Goal: Complete application form: Complete application form

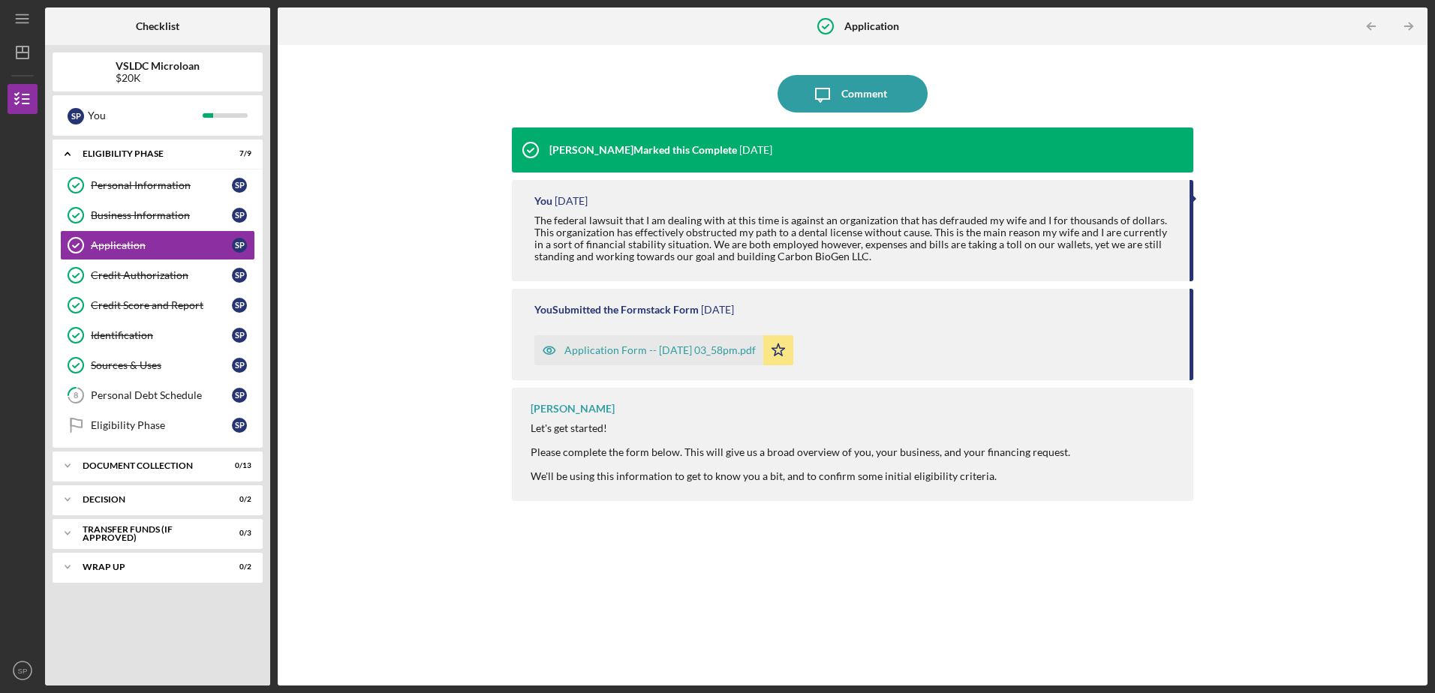
scroll to position [4544, 0]
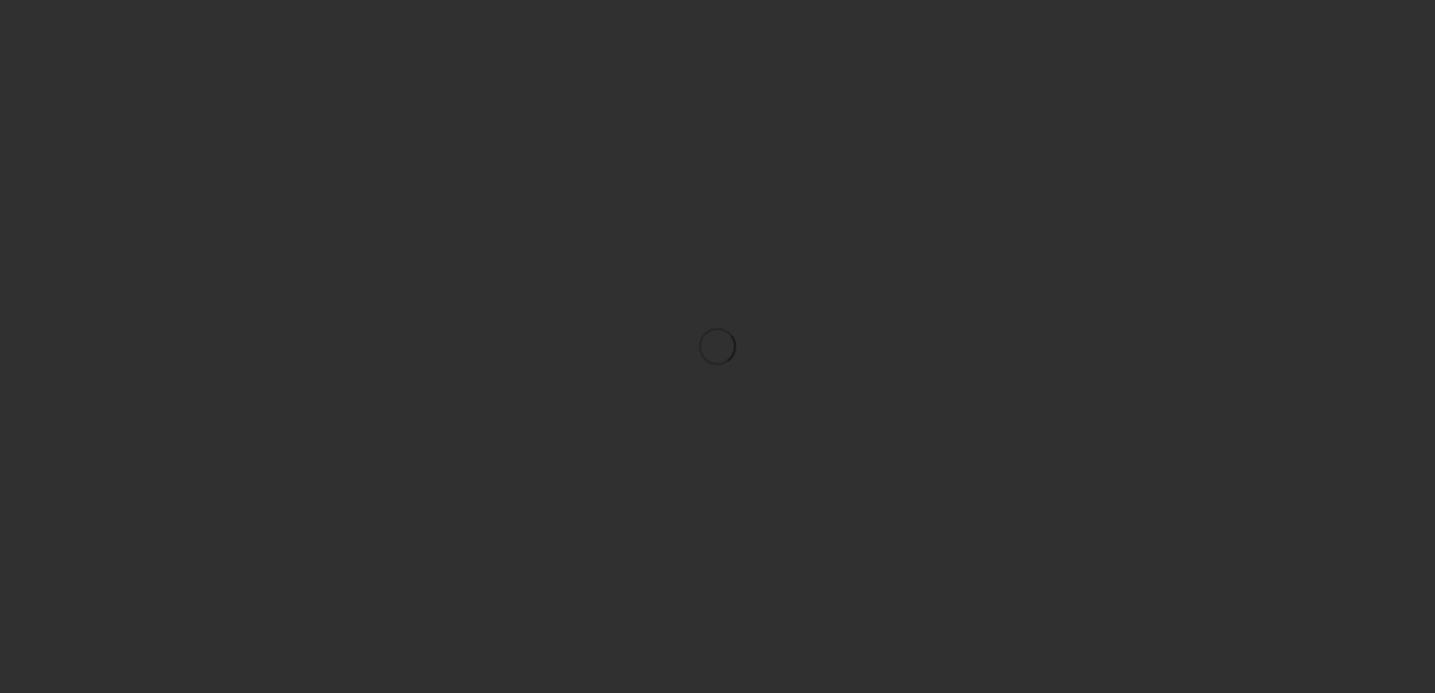
scroll to position [4544, 0]
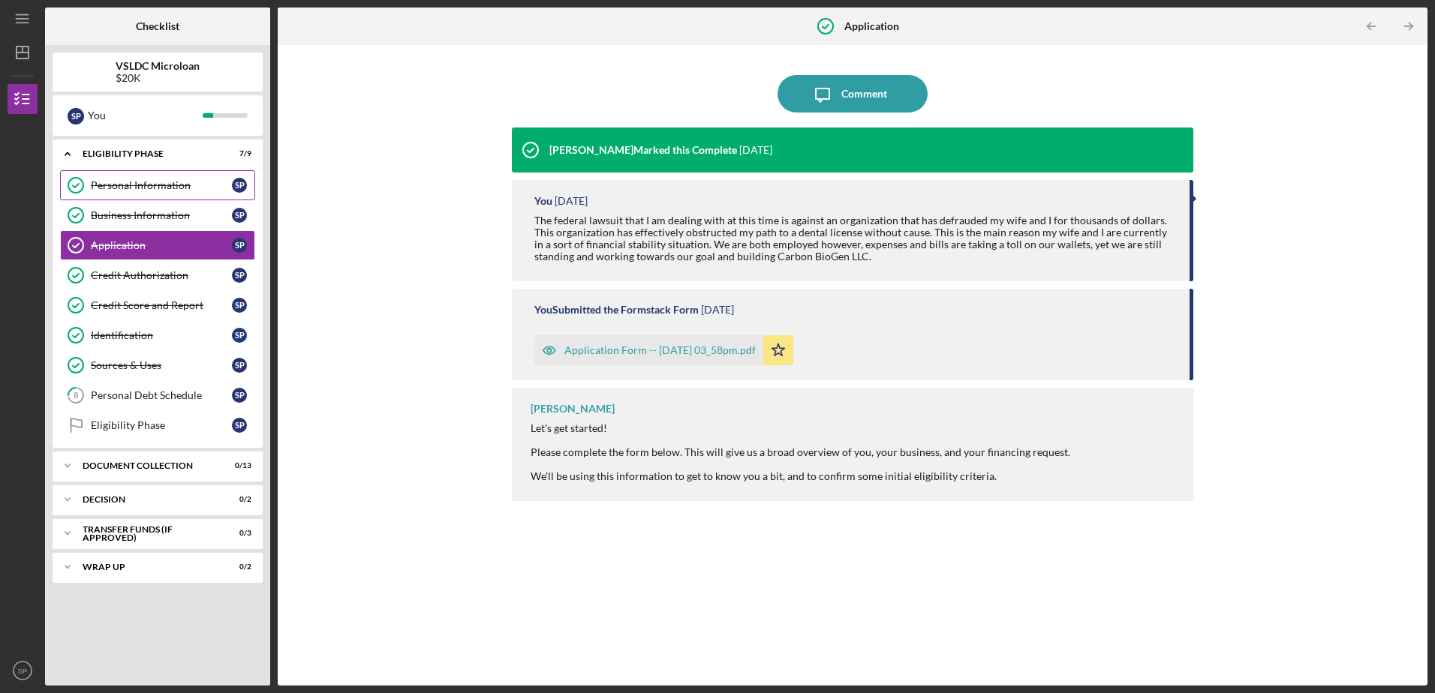
click at [134, 185] on div "Personal Information" at bounding box center [161, 185] width 141 height 12
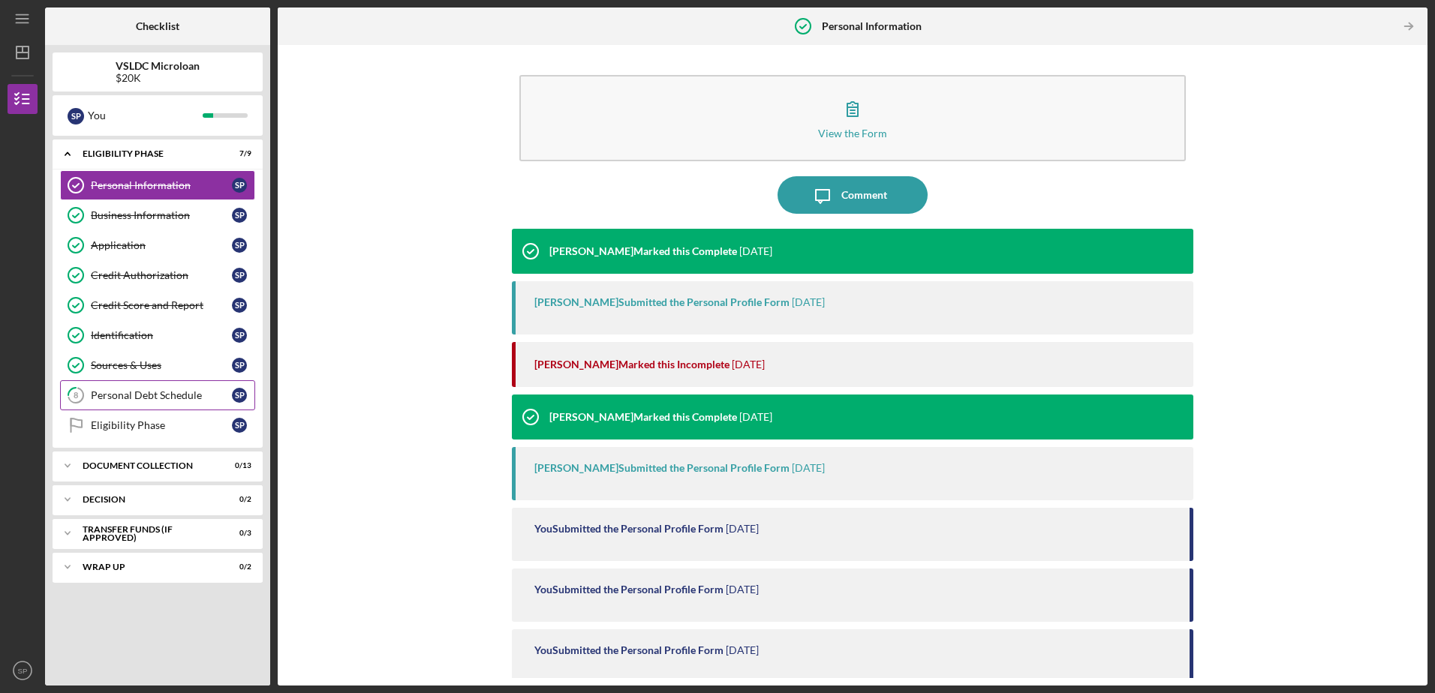
click at [142, 396] on div "Personal Debt Schedule" at bounding box center [161, 395] width 141 height 12
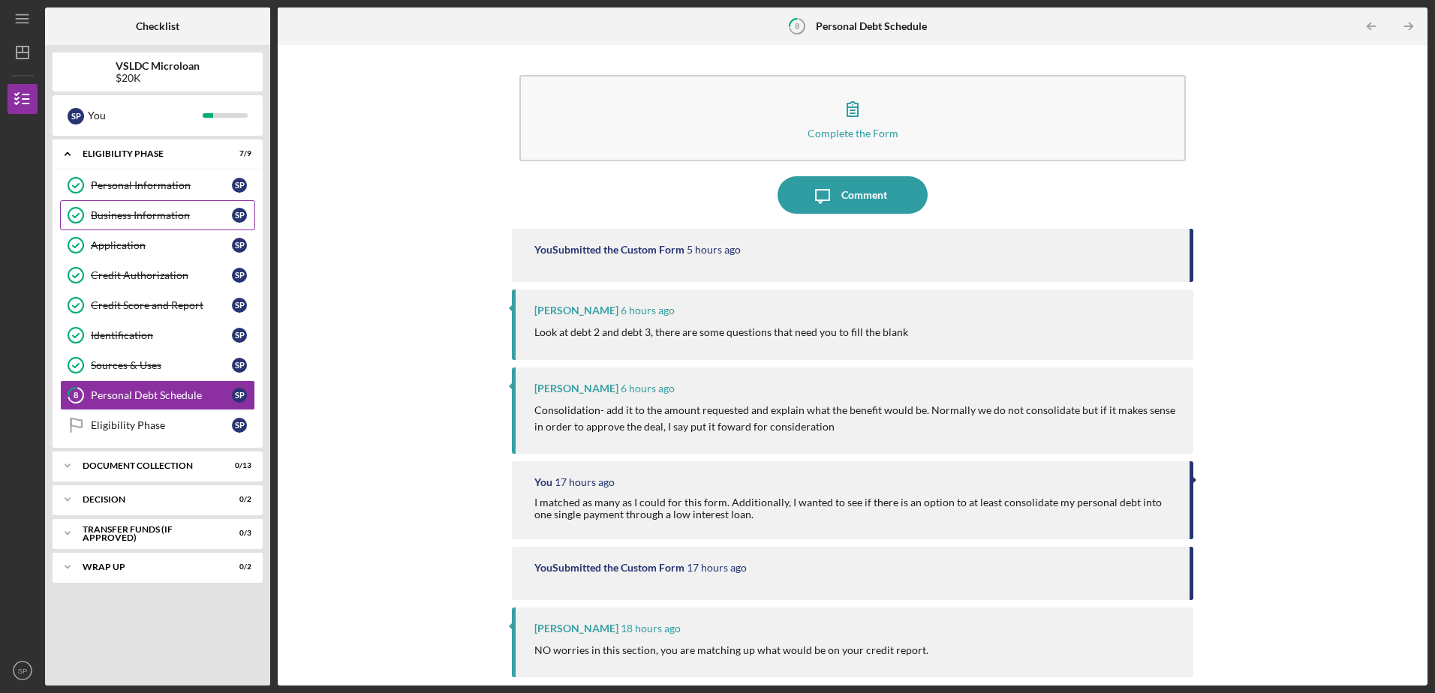
click at [152, 212] on div "Business Information" at bounding box center [161, 215] width 141 height 12
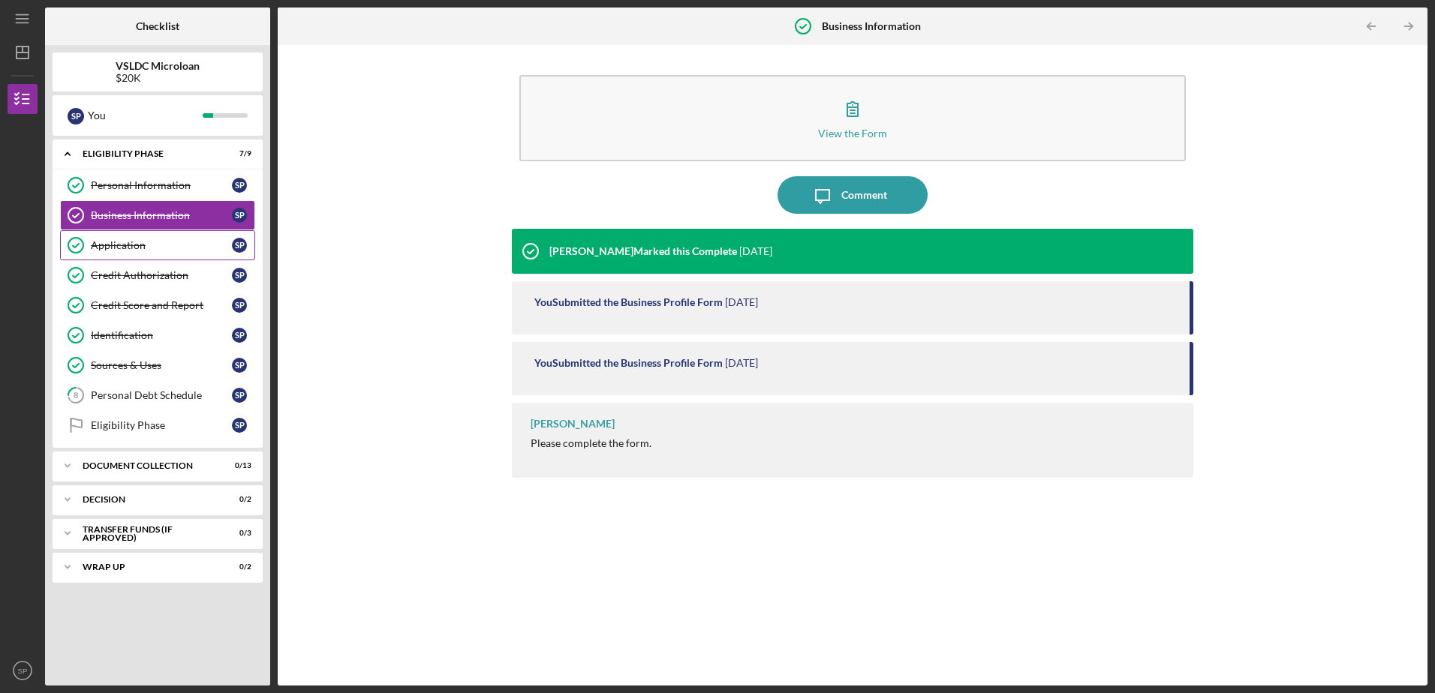
click at [146, 252] on link "Application Application S P" at bounding box center [157, 245] width 195 height 30
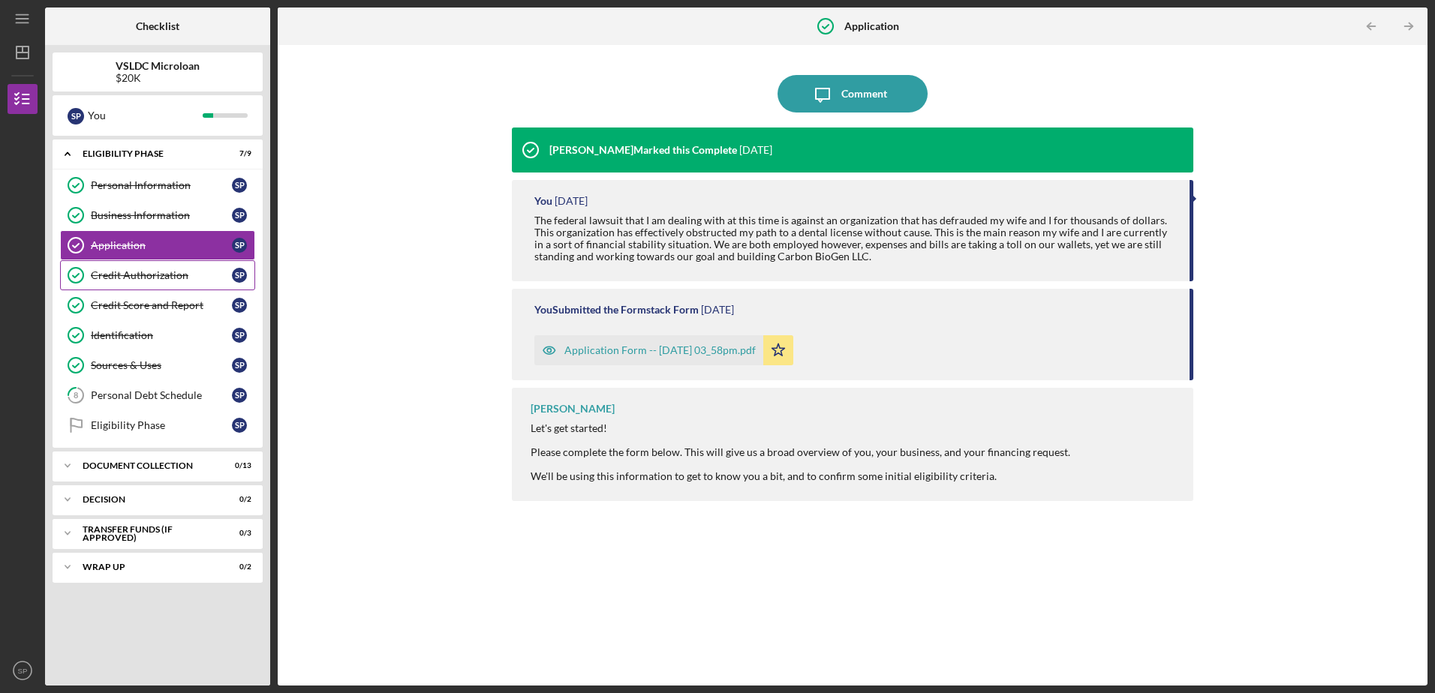
click at [158, 275] on div "Credit Authorization" at bounding box center [161, 275] width 141 height 12
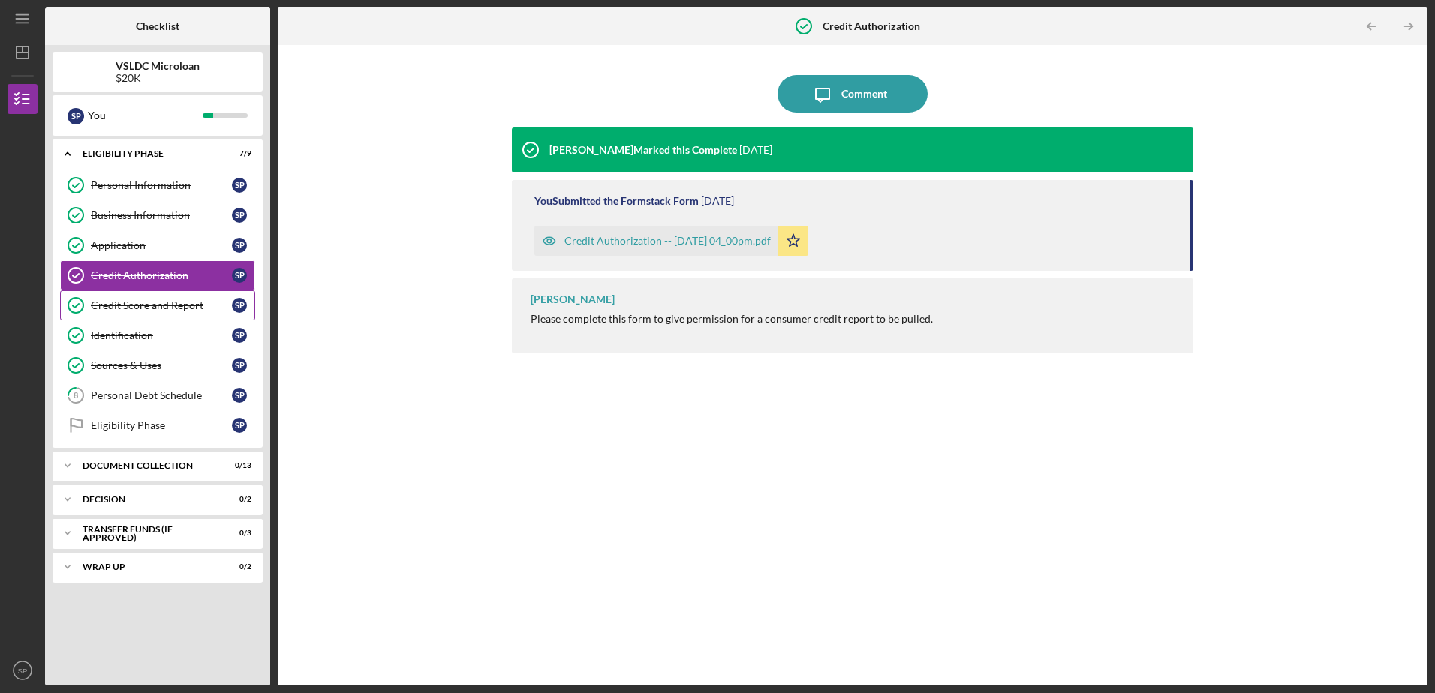
click at [165, 301] on div "Credit Score and Report" at bounding box center [161, 305] width 141 height 12
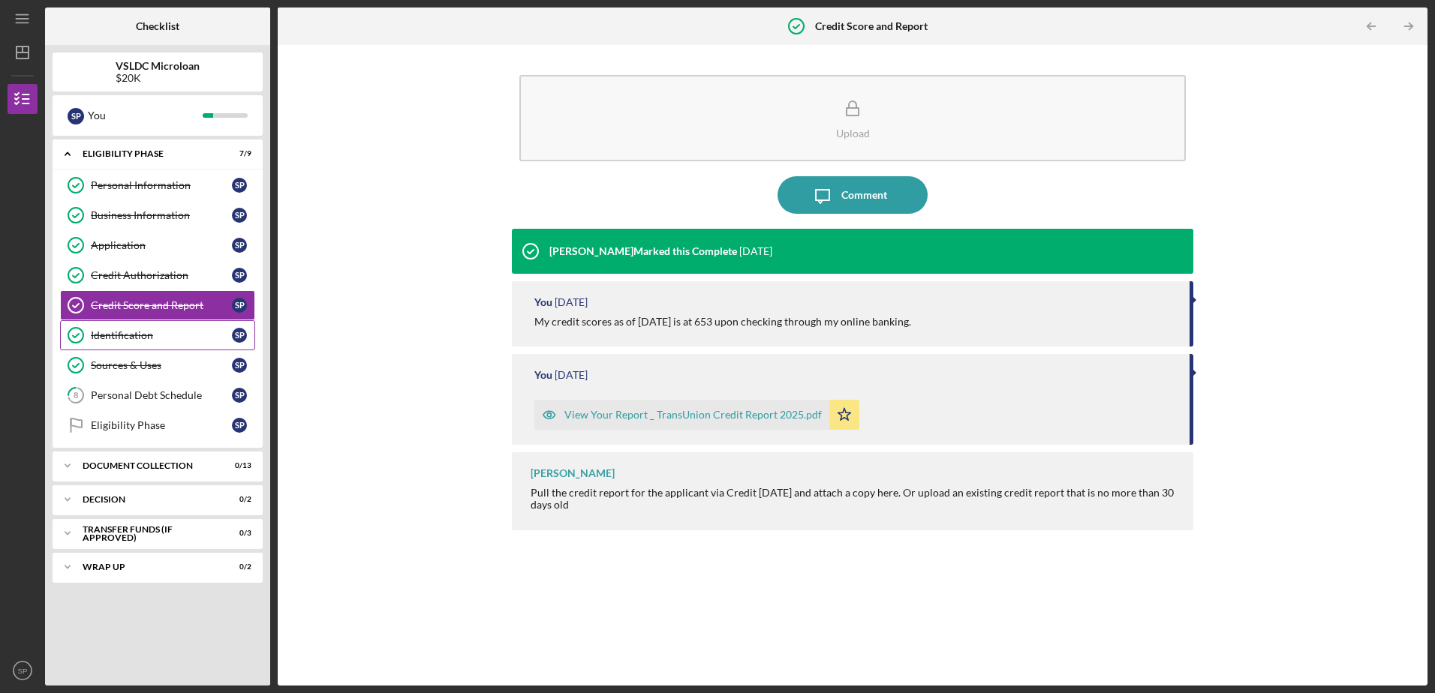
click at [164, 330] on div "Identification" at bounding box center [161, 335] width 141 height 12
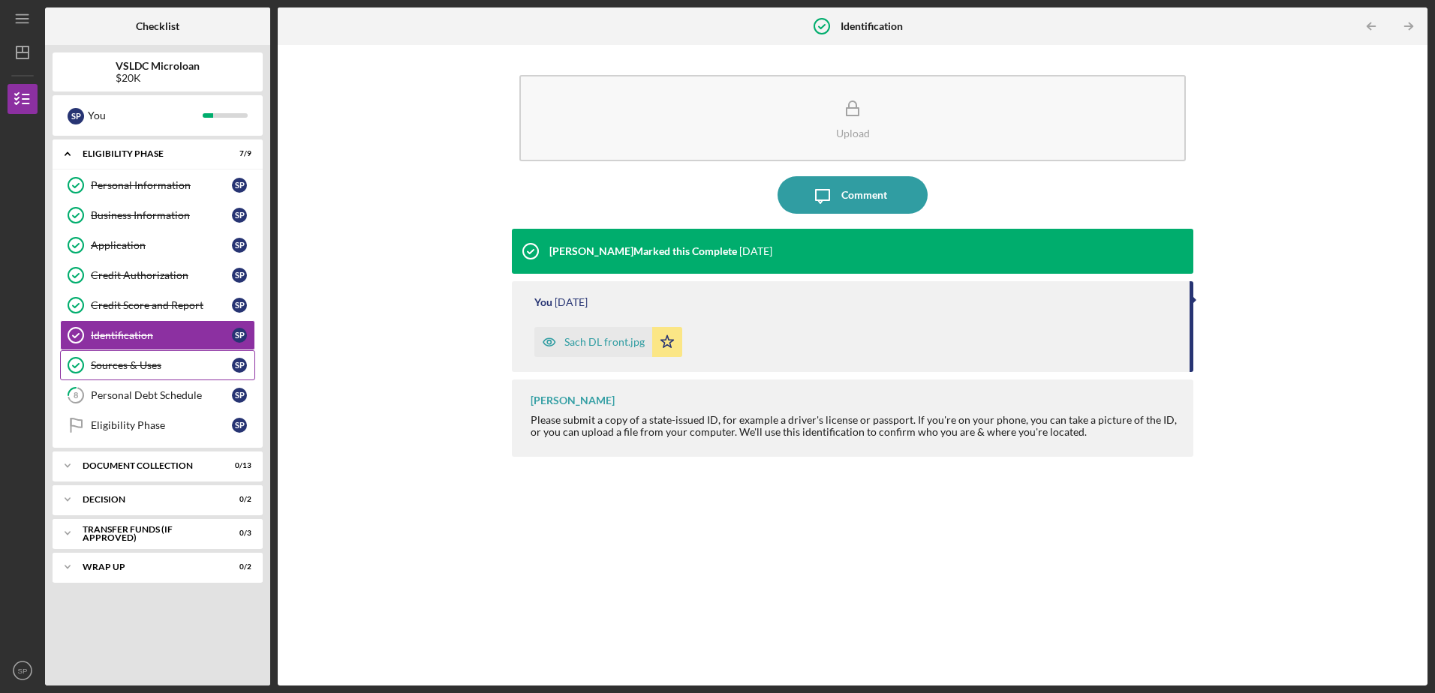
click at [152, 371] on div "Sources & Uses" at bounding box center [161, 365] width 141 height 12
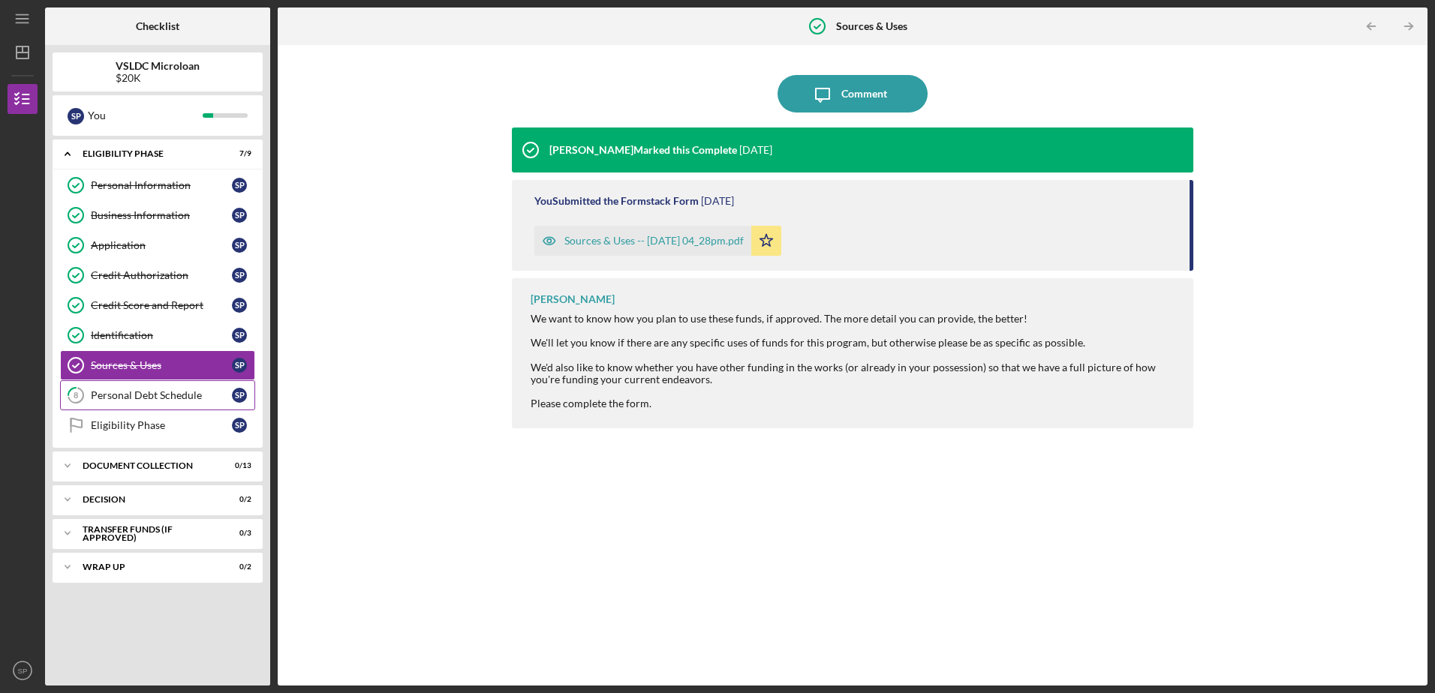
click at [156, 401] on div "Personal Debt Schedule" at bounding box center [161, 395] width 141 height 12
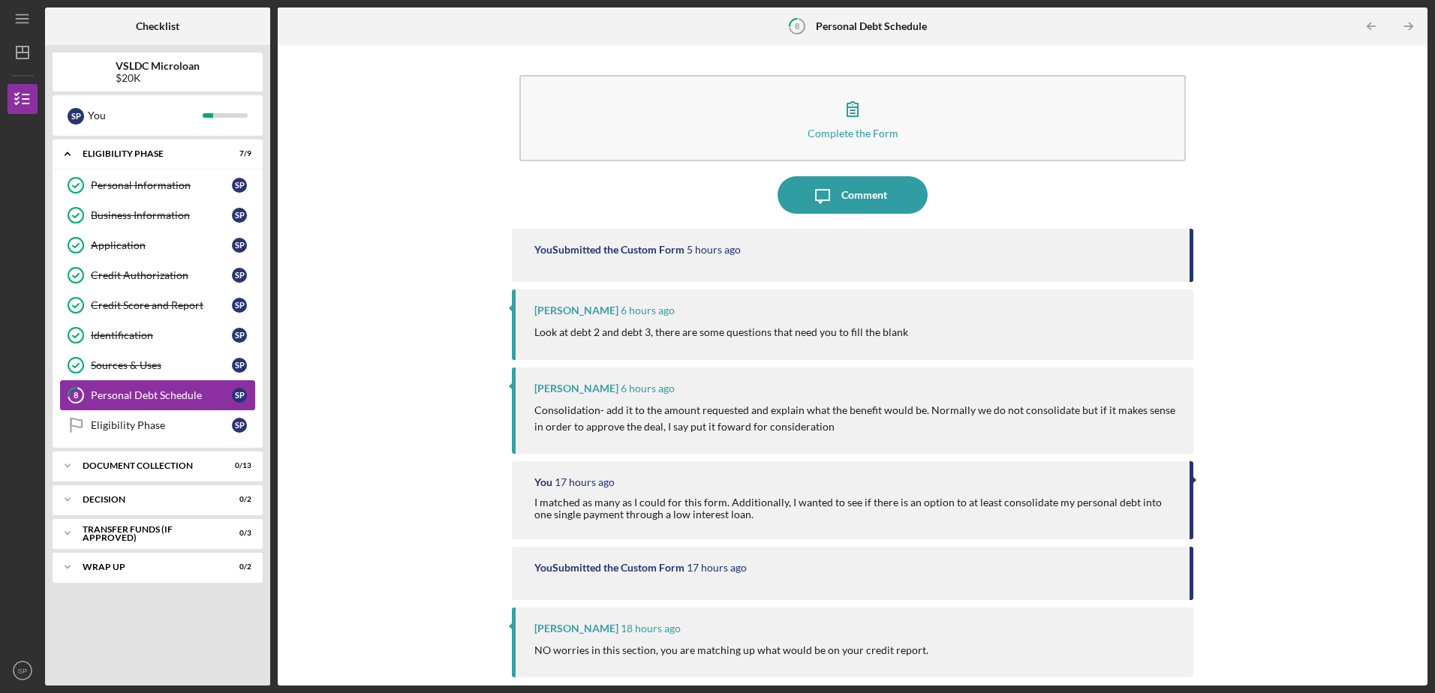
click at [118, 398] on div "Personal Debt Schedule" at bounding box center [161, 395] width 141 height 12
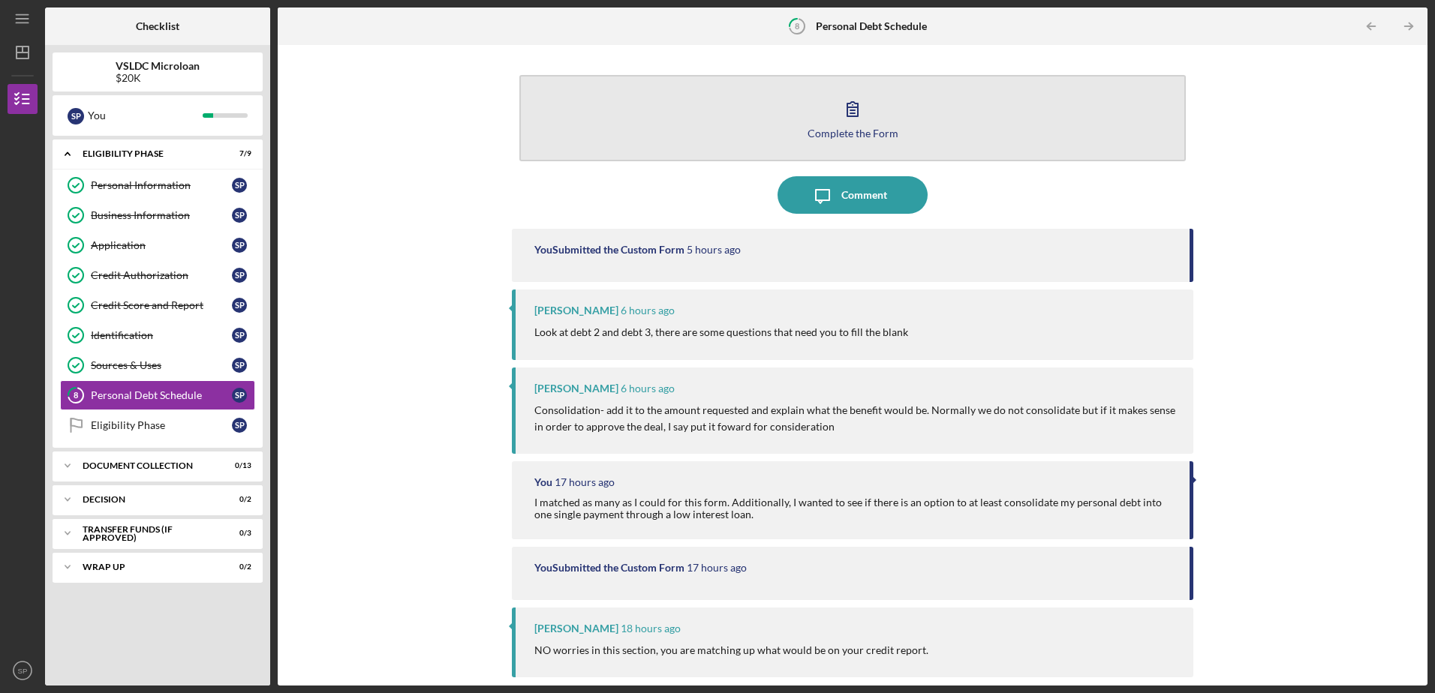
click at [847, 130] on div "Complete the Form" at bounding box center [852, 133] width 91 height 11
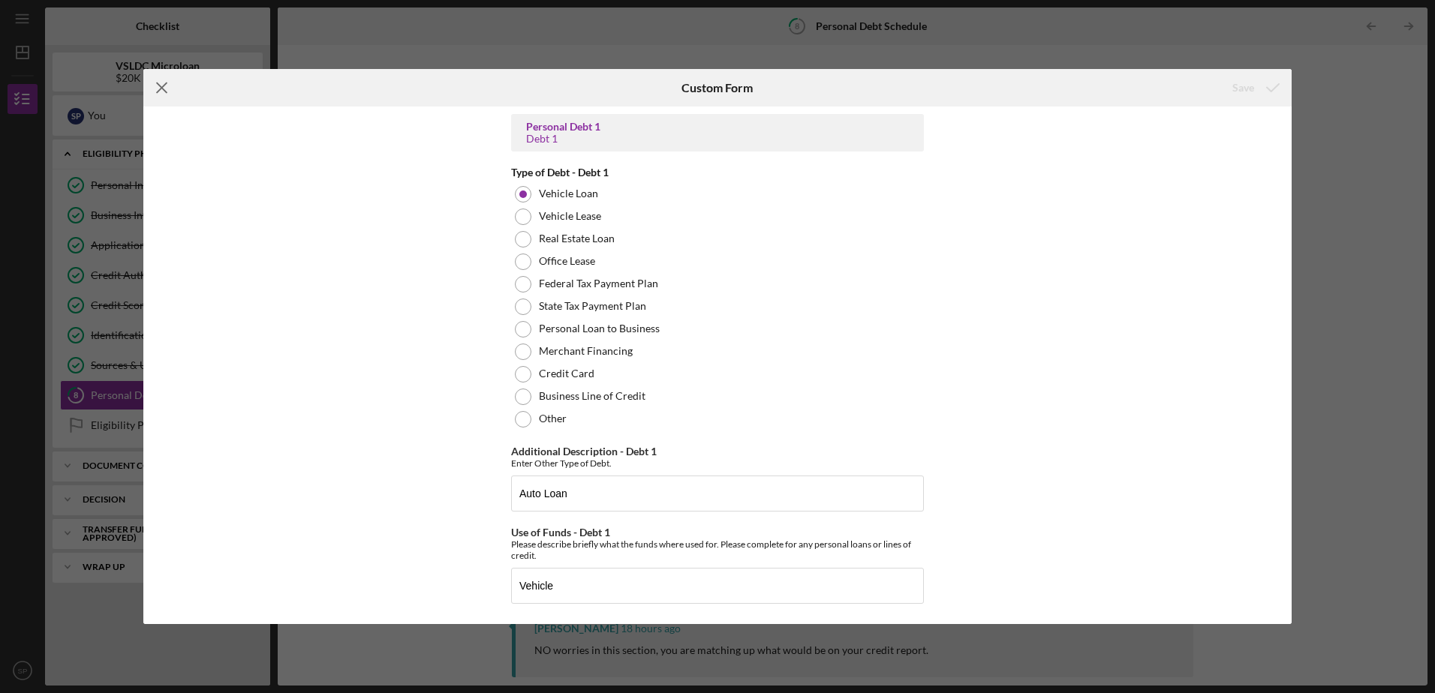
click at [164, 89] on icon "Icon/Menu Close" at bounding box center [162, 88] width 38 height 38
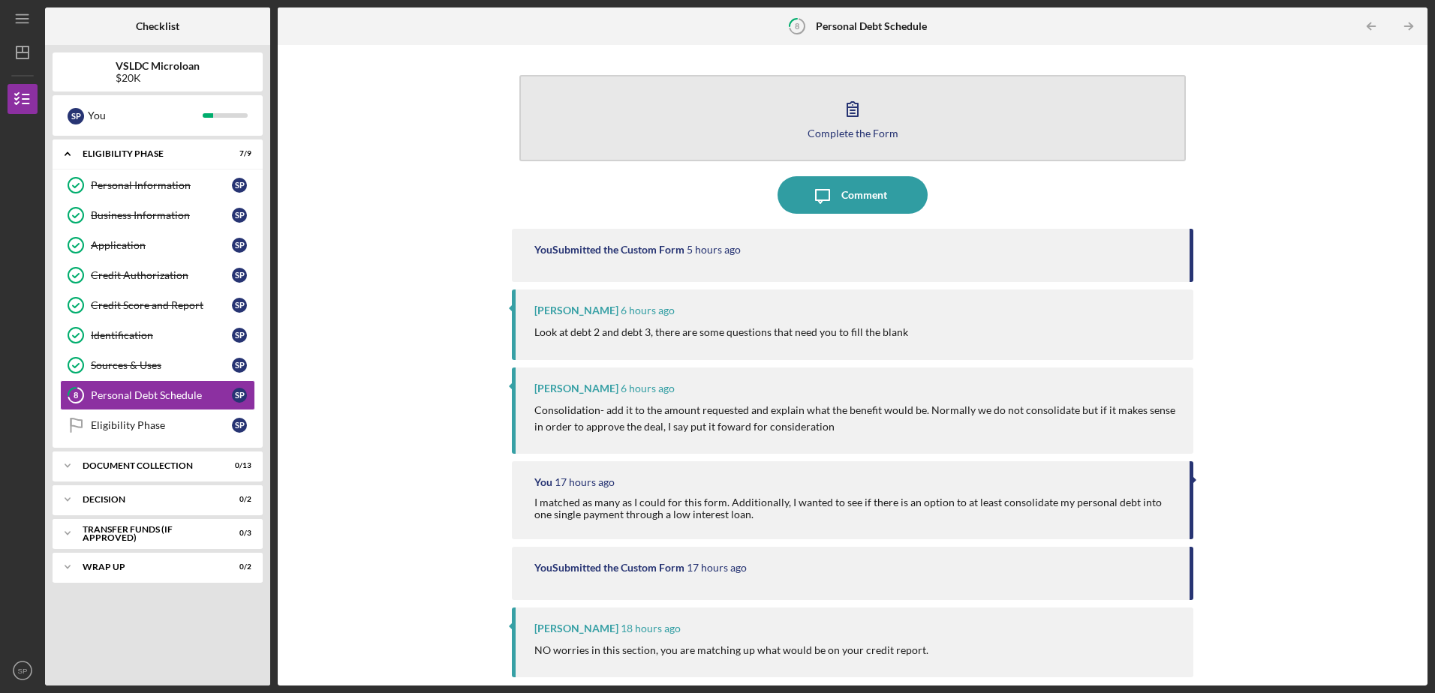
click at [826, 134] on div "Complete the Form" at bounding box center [852, 133] width 91 height 11
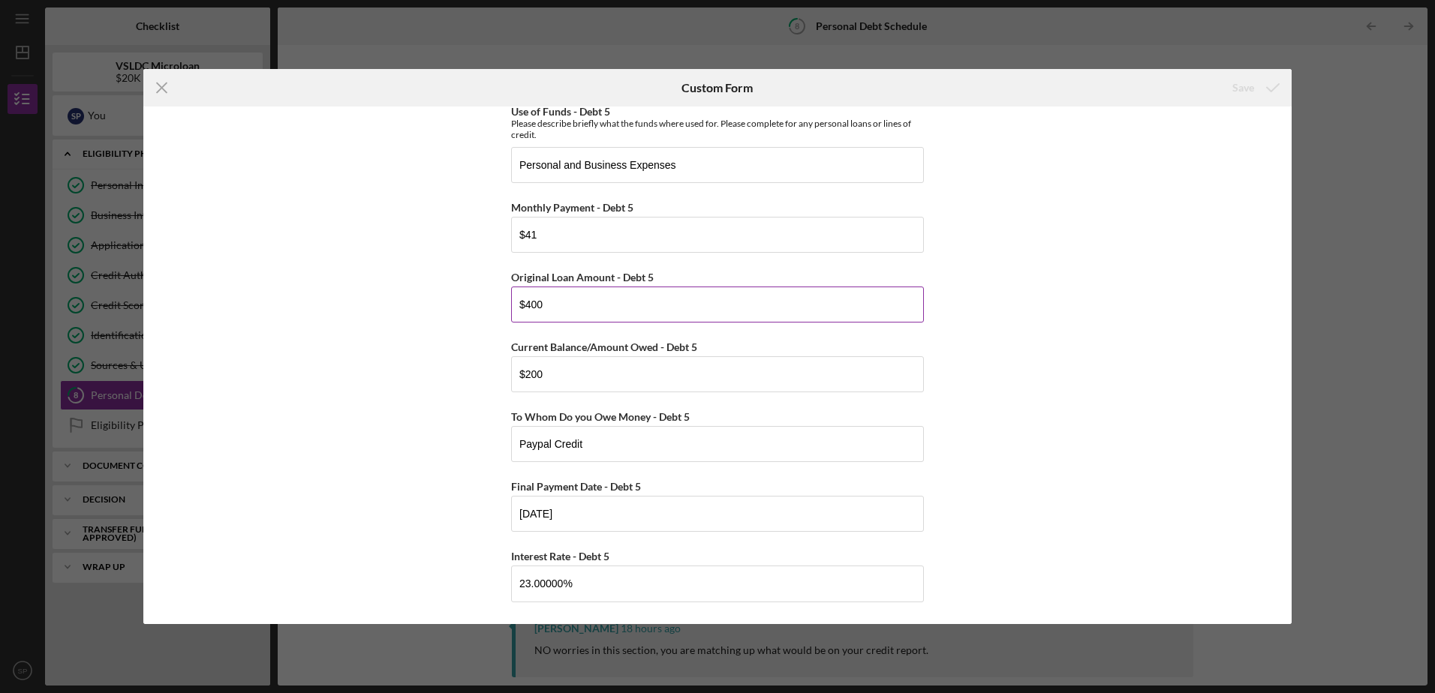
scroll to position [4117, 0]
click at [167, 96] on icon "Icon/Menu Close" at bounding box center [162, 88] width 38 height 38
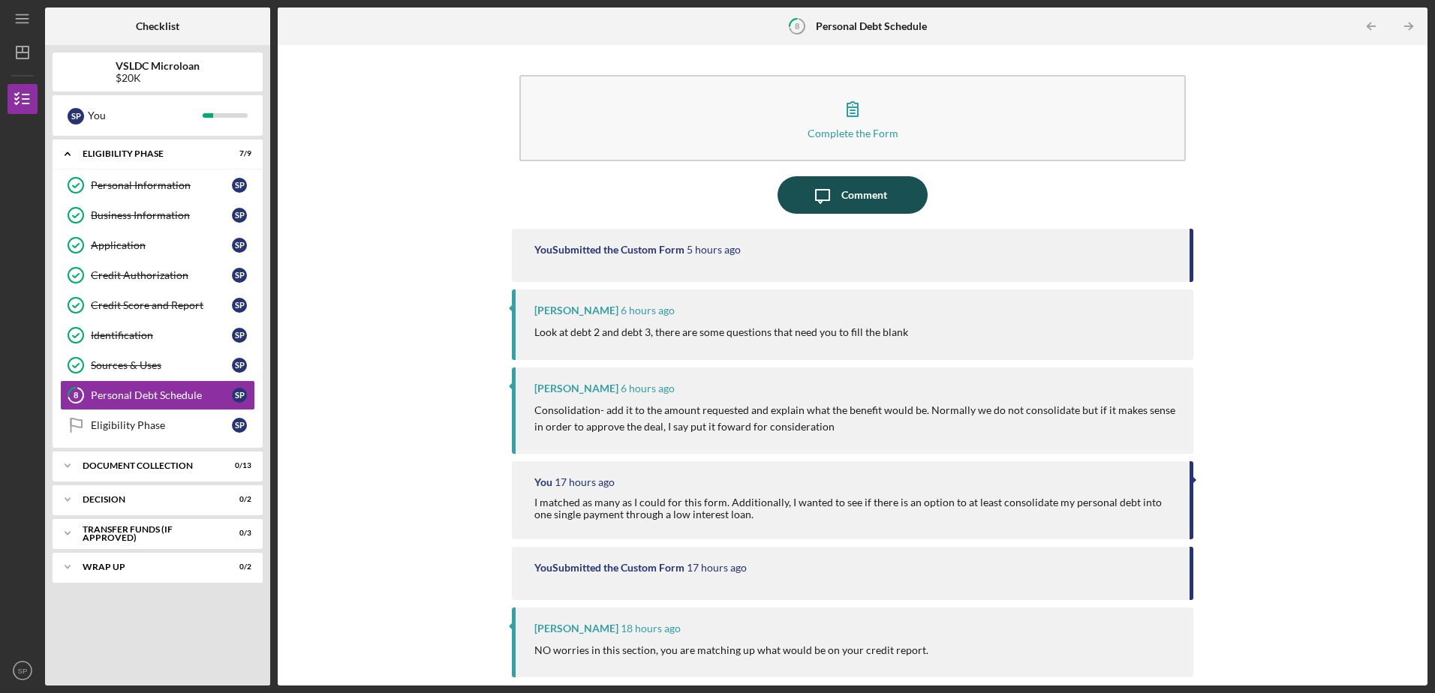
click at [822, 197] on icon "Icon/Message" at bounding box center [823, 195] width 38 height 38
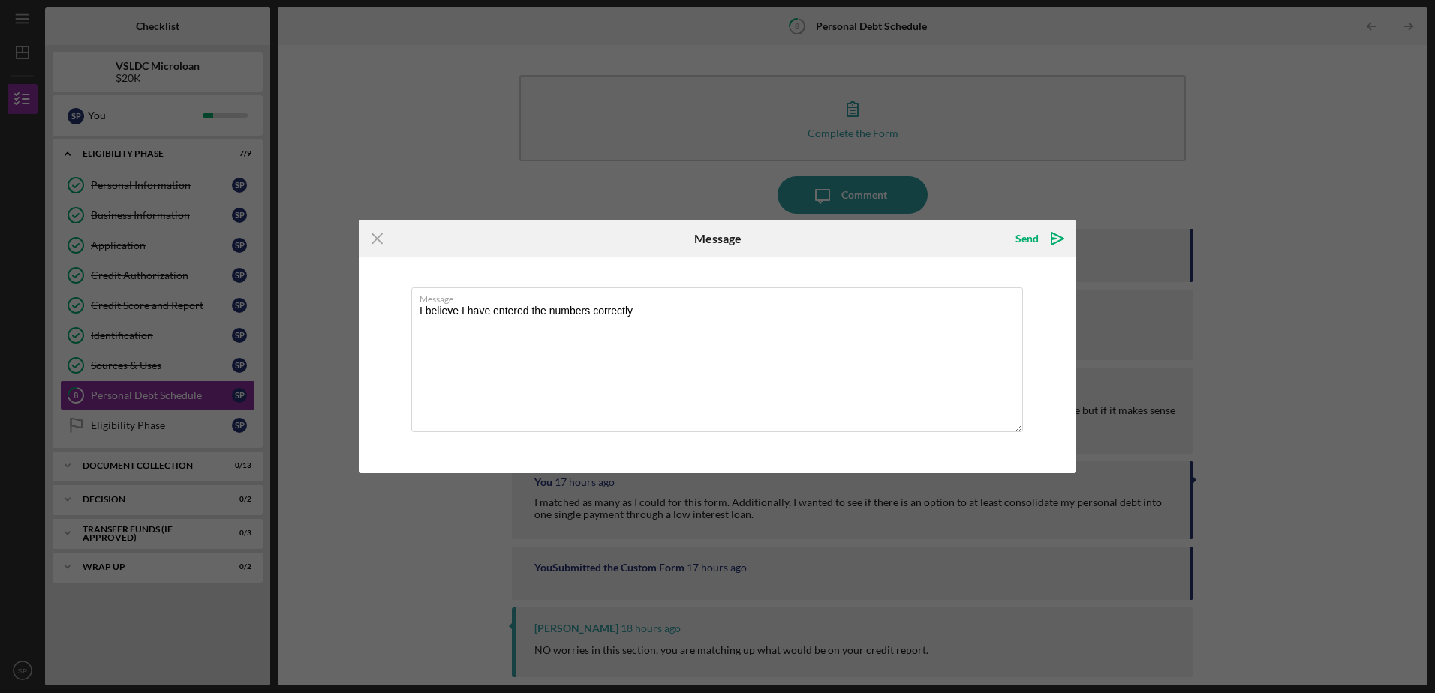
type textarea "I believe I have entered the numbers correctly"
click at [386, 242] on icon "Icon/Menu Close" at bounding box center [378, 239] width 38 height 38
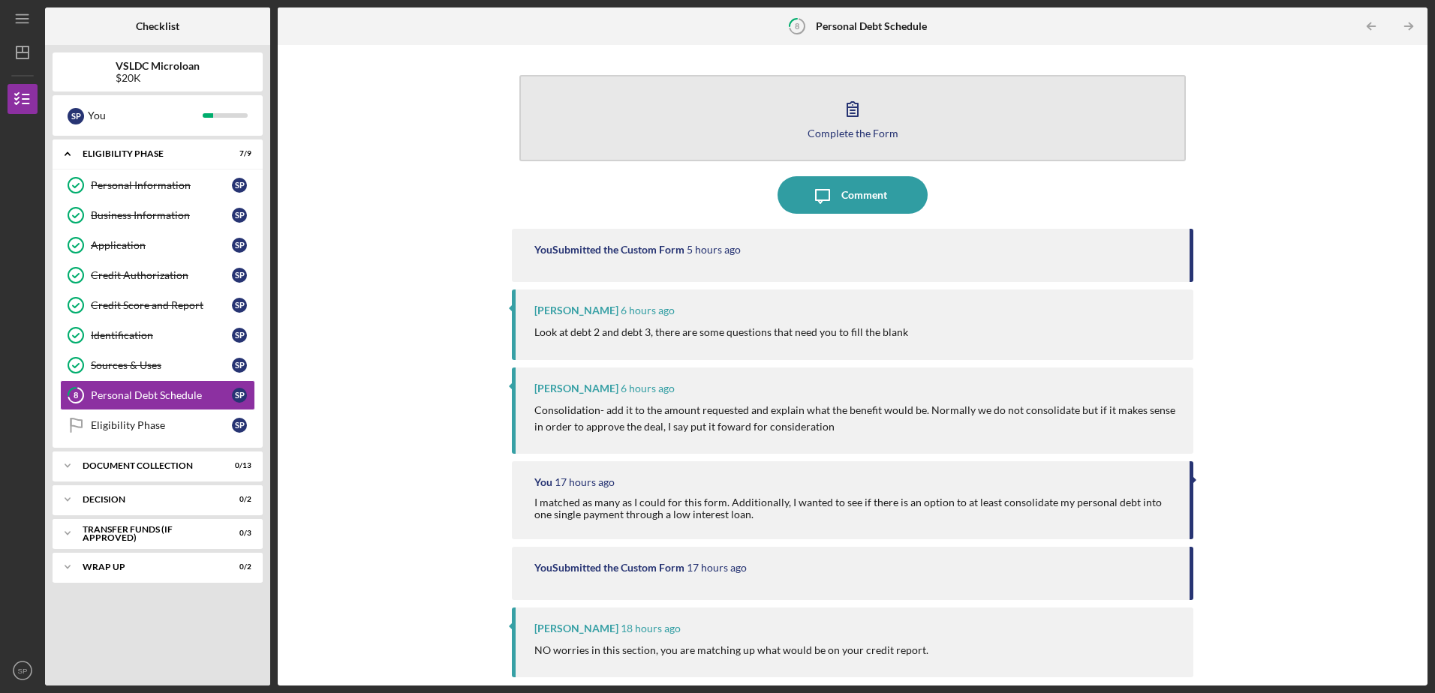
click at [851, 131] on div "Complete the Form" at bounding box center [852, 133] width 91 height 11
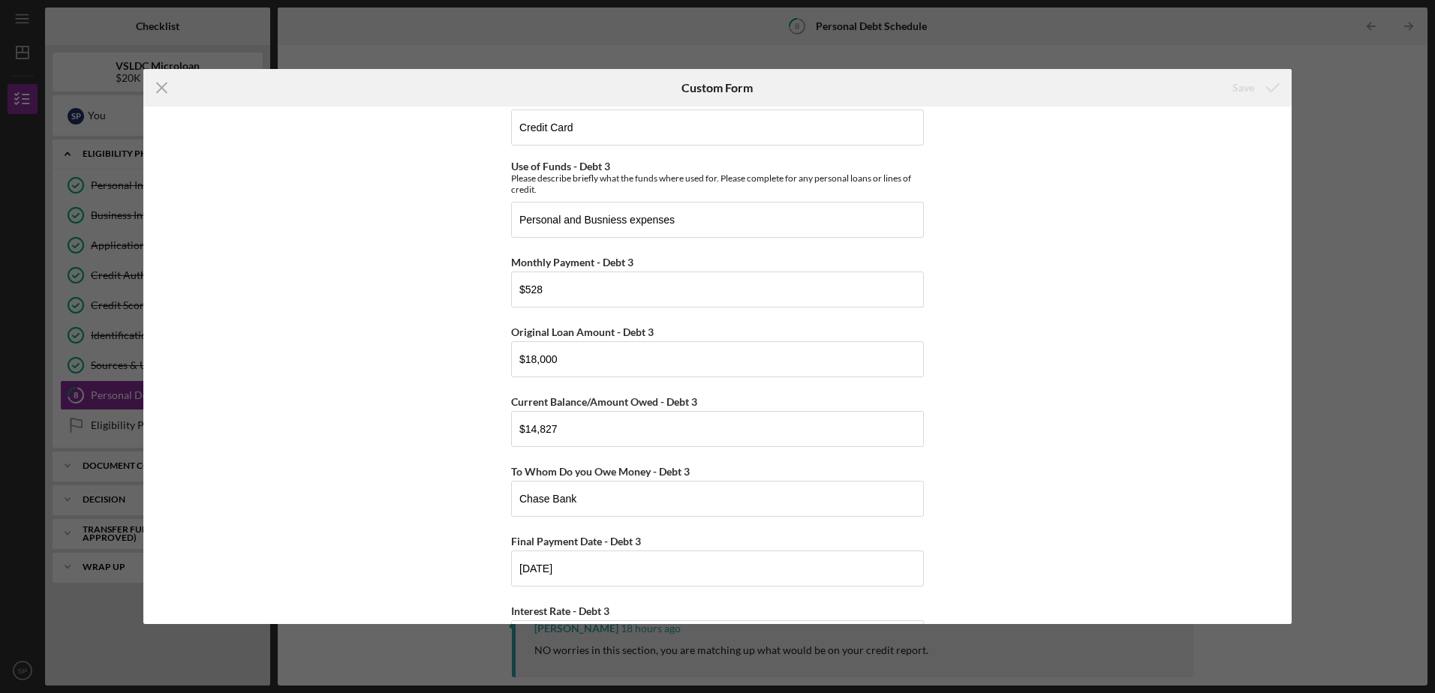
scroll to position [2251, 0]
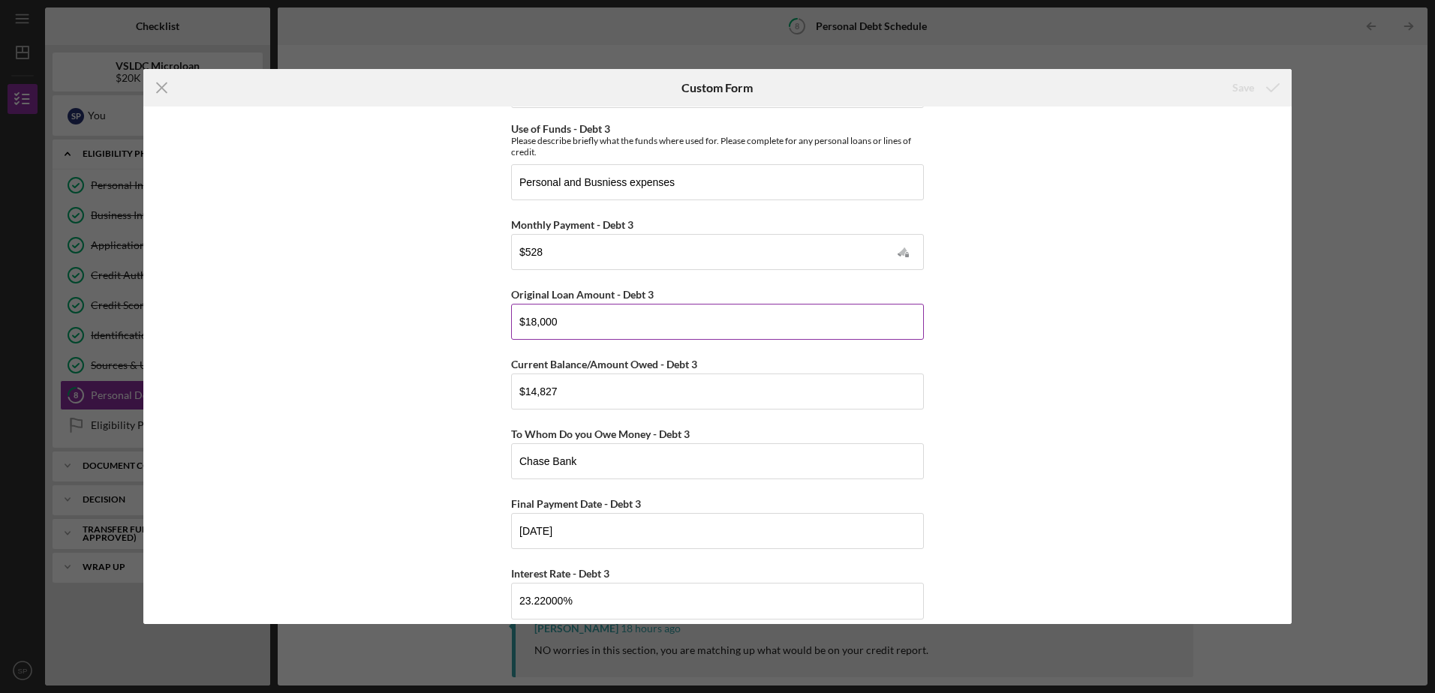
click at [579, 314] on input "$18,000" at bounding box center [717, 322] width 413 height 36
type input "$18,300"
click at [1084, 403] on div "Personal Debt 1 Debt 1 Type of Debt - Debt 1 Vehicle Loan Vehicle Lease Real Es…" at bounding box center [717, 365] width 1148 height 517
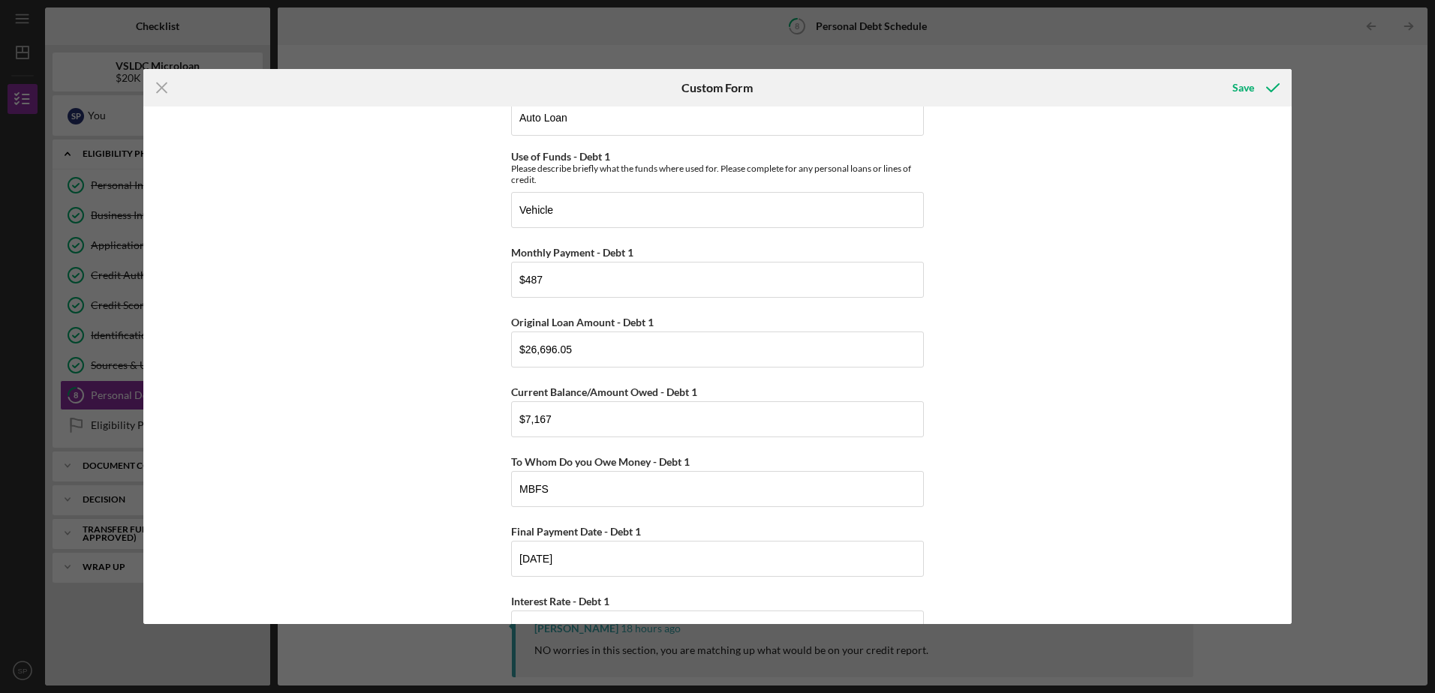
scroll to position [375, 0]
click at [620, 356] on input "$26,696.05" at bounding box center [717, 350] width 413 height 36
type textarea "26,696.05"
click at [620, 356] on input "$26,696.05" at bounding box center [717, 350] width 413 height 36
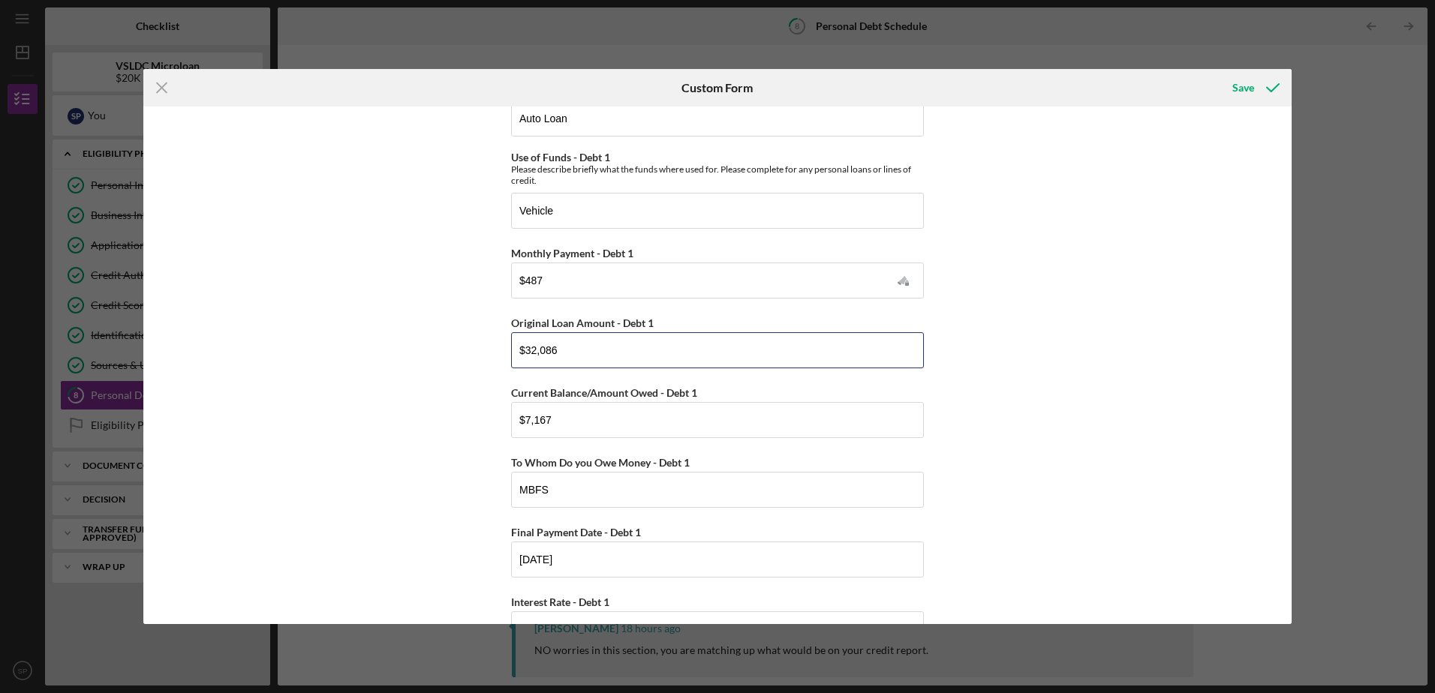
type input "$32,086"
click at [1017, 436] on div "Personal Debt 1 Debt 1 Type of Debt - Debt 1 Vehicle Loan Vehicle Lease Real Es…" at bounding box center [717, 365] width 1148 height 517
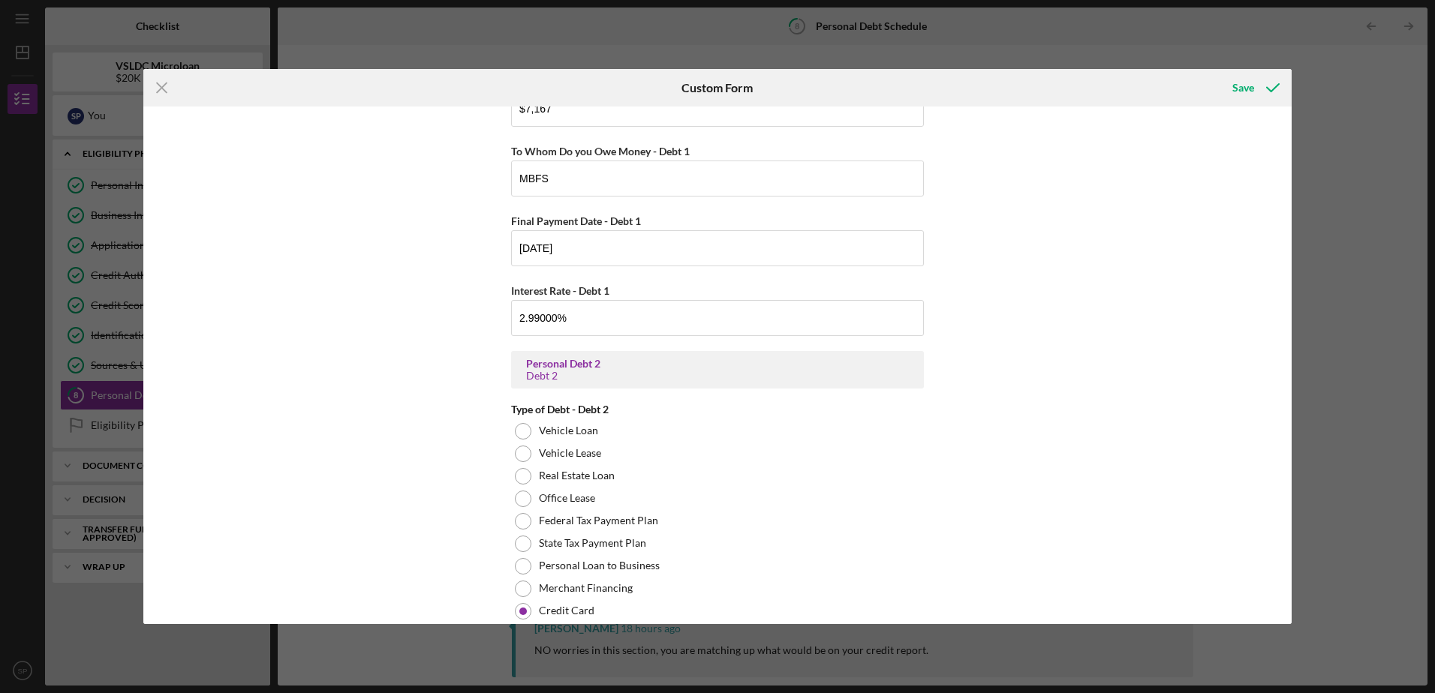
scroll to position [600, 0]
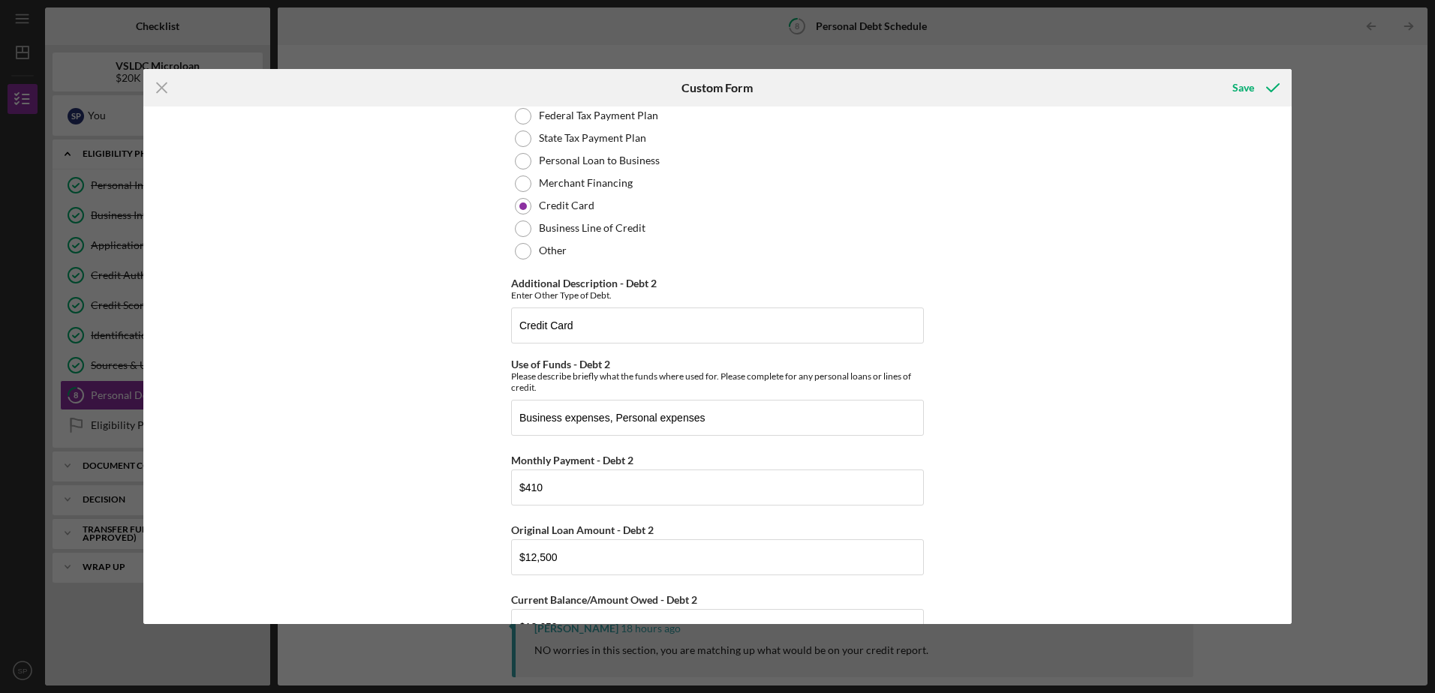
drag, startPoint x: 1037, startPoint y: 444, endPoint x: 1052, endPoint y: 531, distance: 87.6
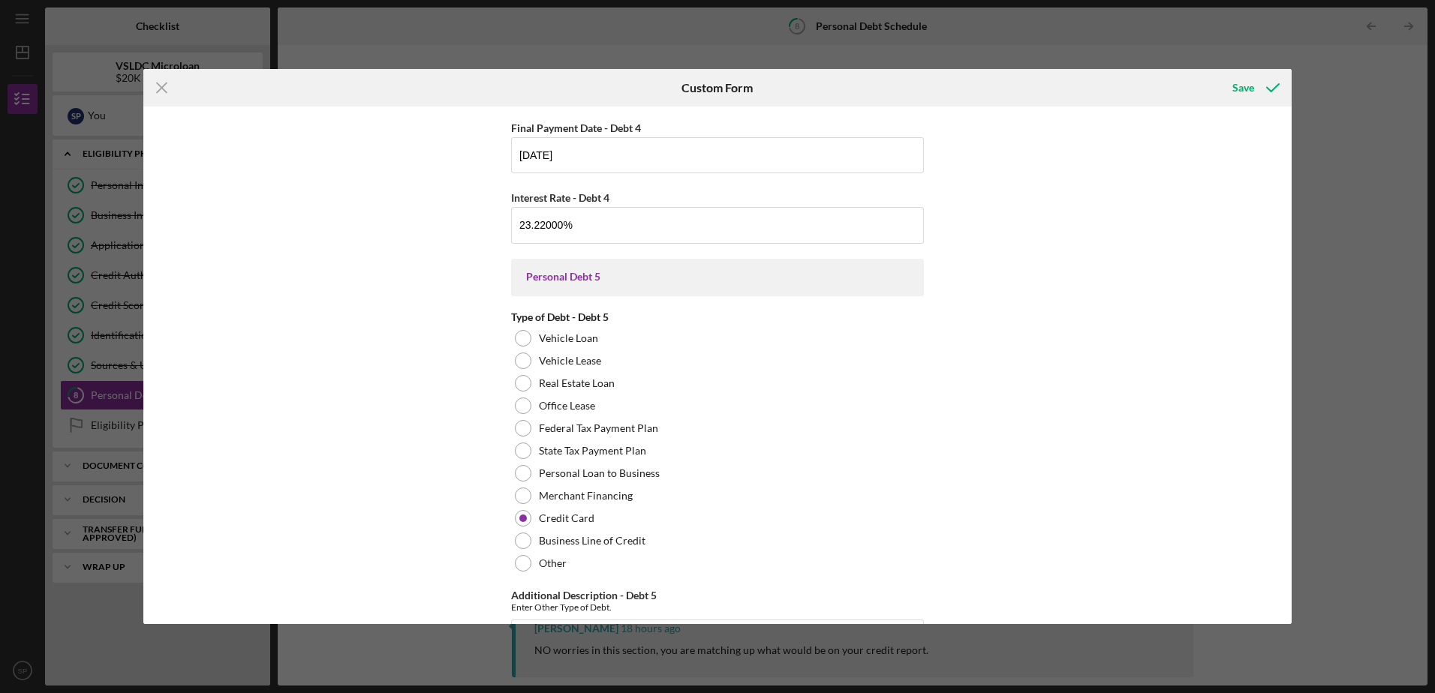
scroll to position [3096, 0]
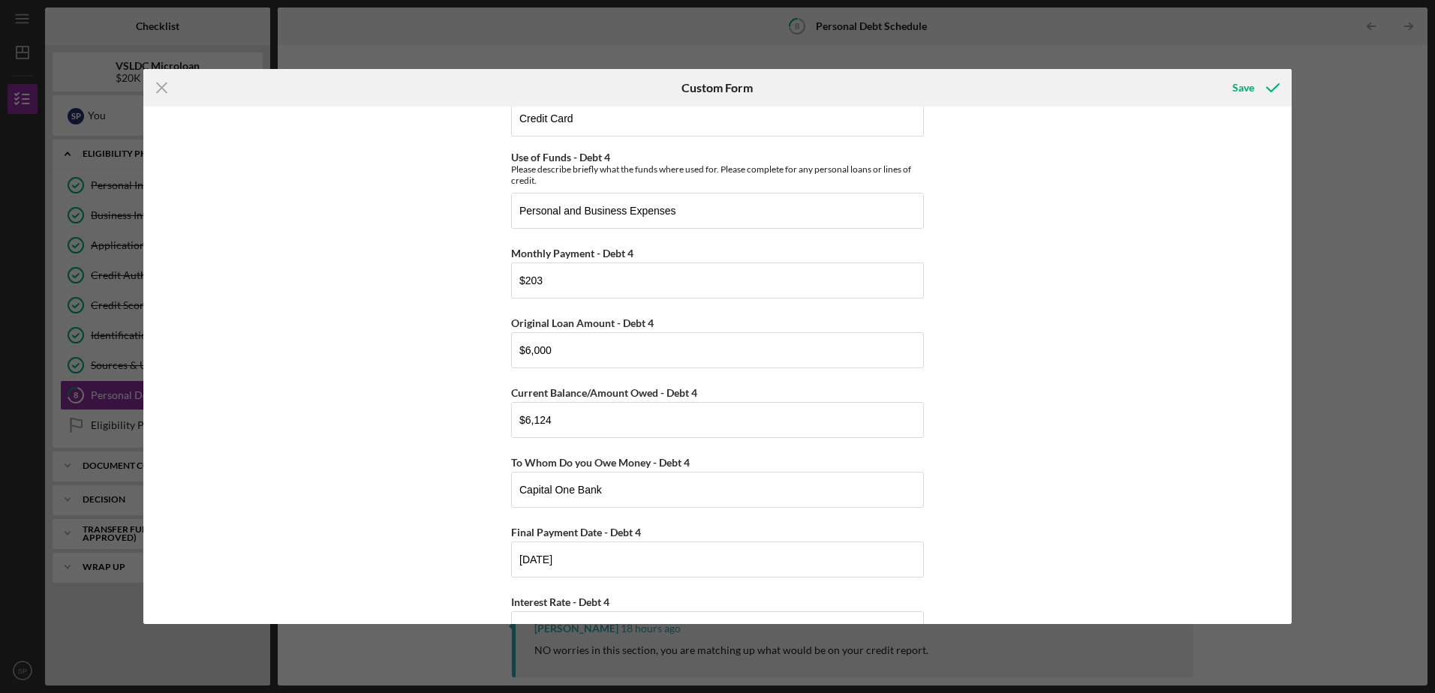
drag, startPoint x: 1020, startPoint y: 386, endPoint x: 1012, endPoint y: 230, distance: 157.0
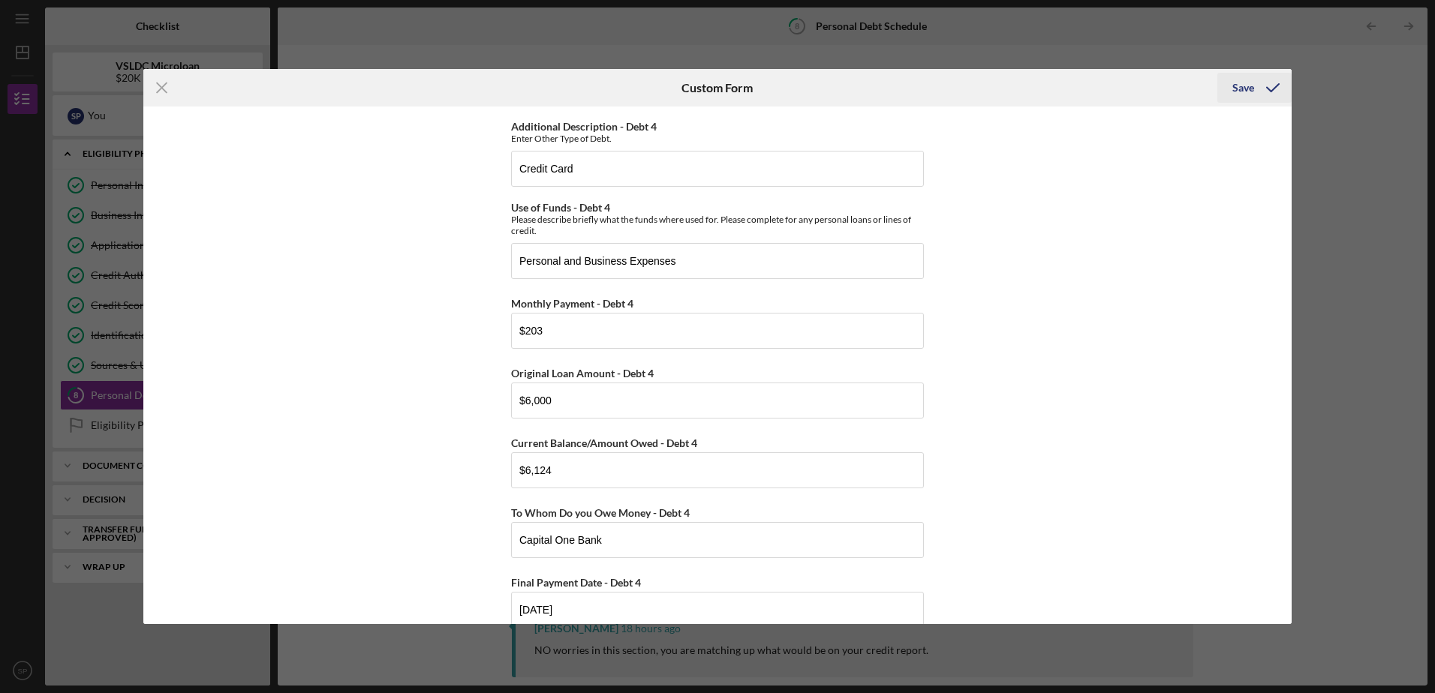
click at [1273, 88] on icon "submit" at bounding box center [1273, 88] width 38 height 38
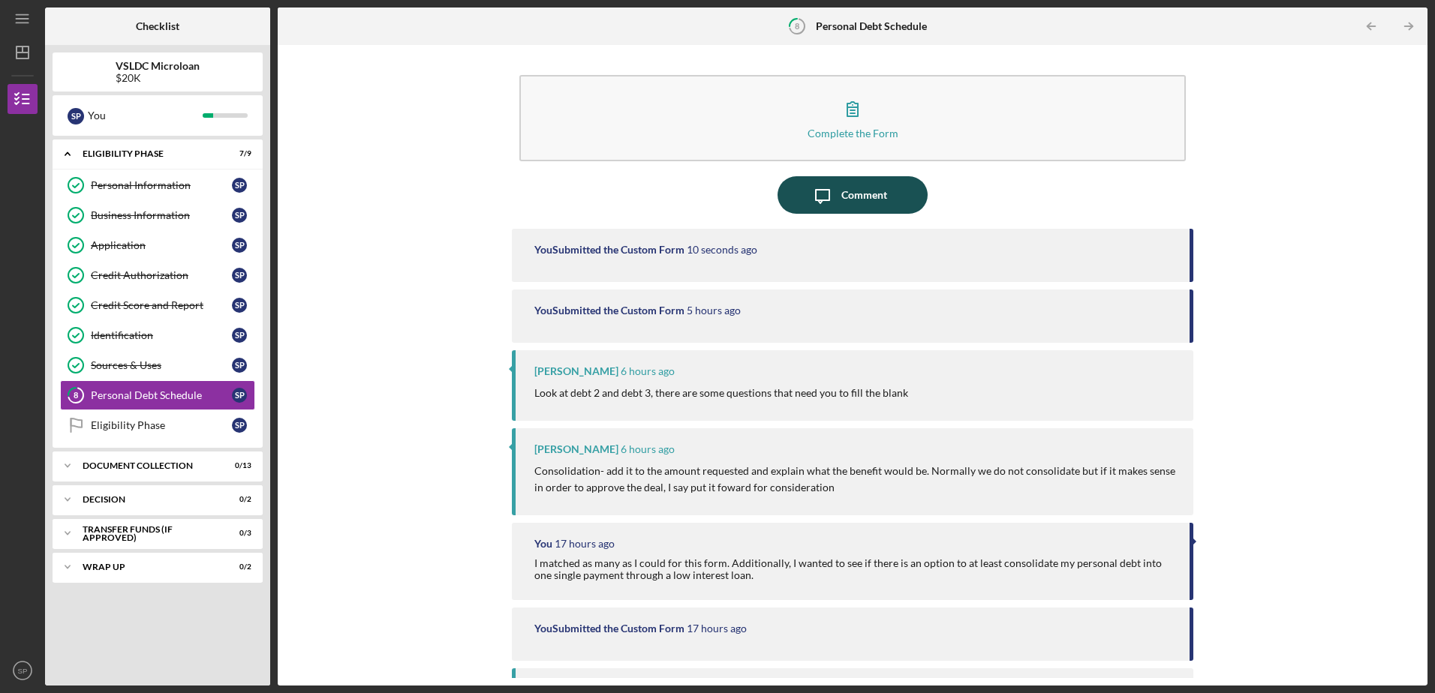
click at [850, 197] on div "Comment" at bounding box center [864, 195] width 46 height 38
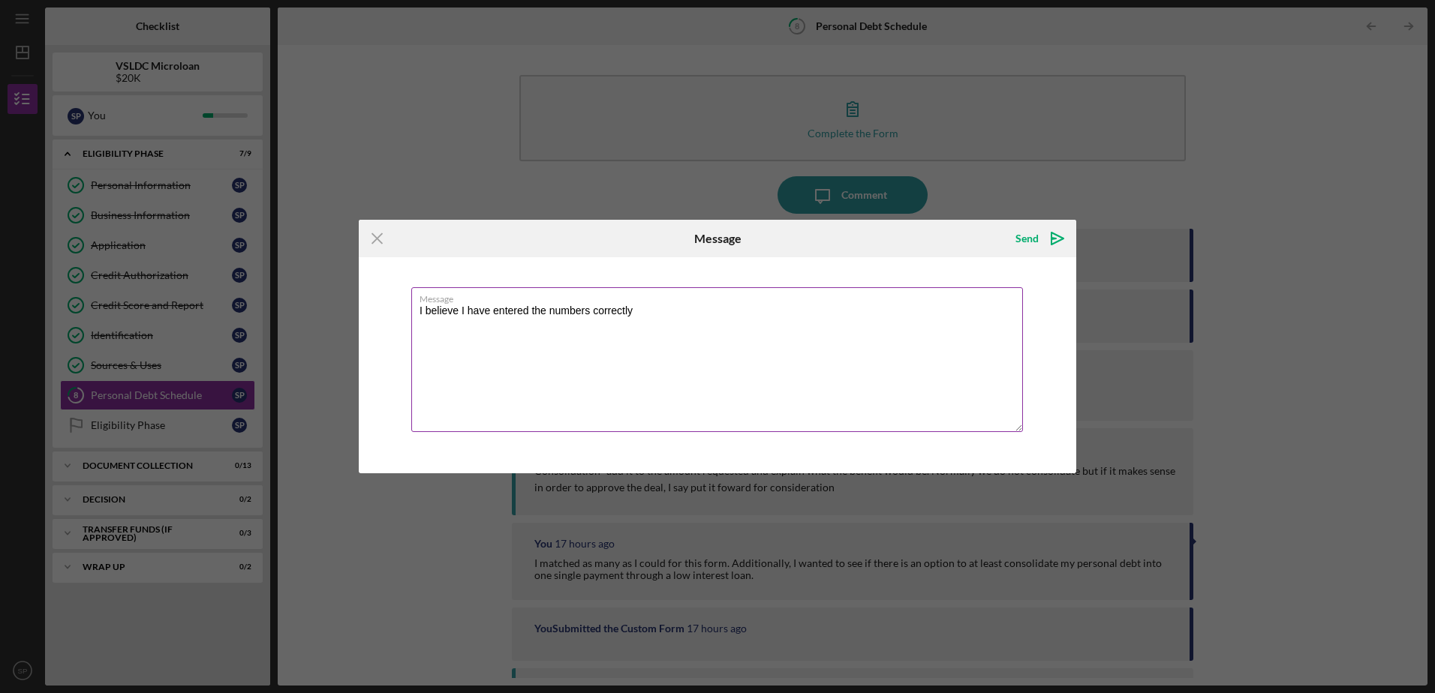
click at [793, 297] on label "Message" at bounding box center [720, 296] width 603 height 17
click at [793, 297] on textarea "I believe I have entered the numbers correctly" at bounding box center [717, 359] width 612 height 145
click at [658, 305] on textarea "I believe I have entered the numbers correctly" at bounding box center [717, 359] width 612 height 145
type textarea "I believe I have entered the numbers correctly now. I am unable to change the l…"
click at [1054, 242] on icon "Icon/icon-invite-send" at bounding box center [1058, 239] width 38 height 38
